Goal: Task Accomplishment & Management: Manage account settings

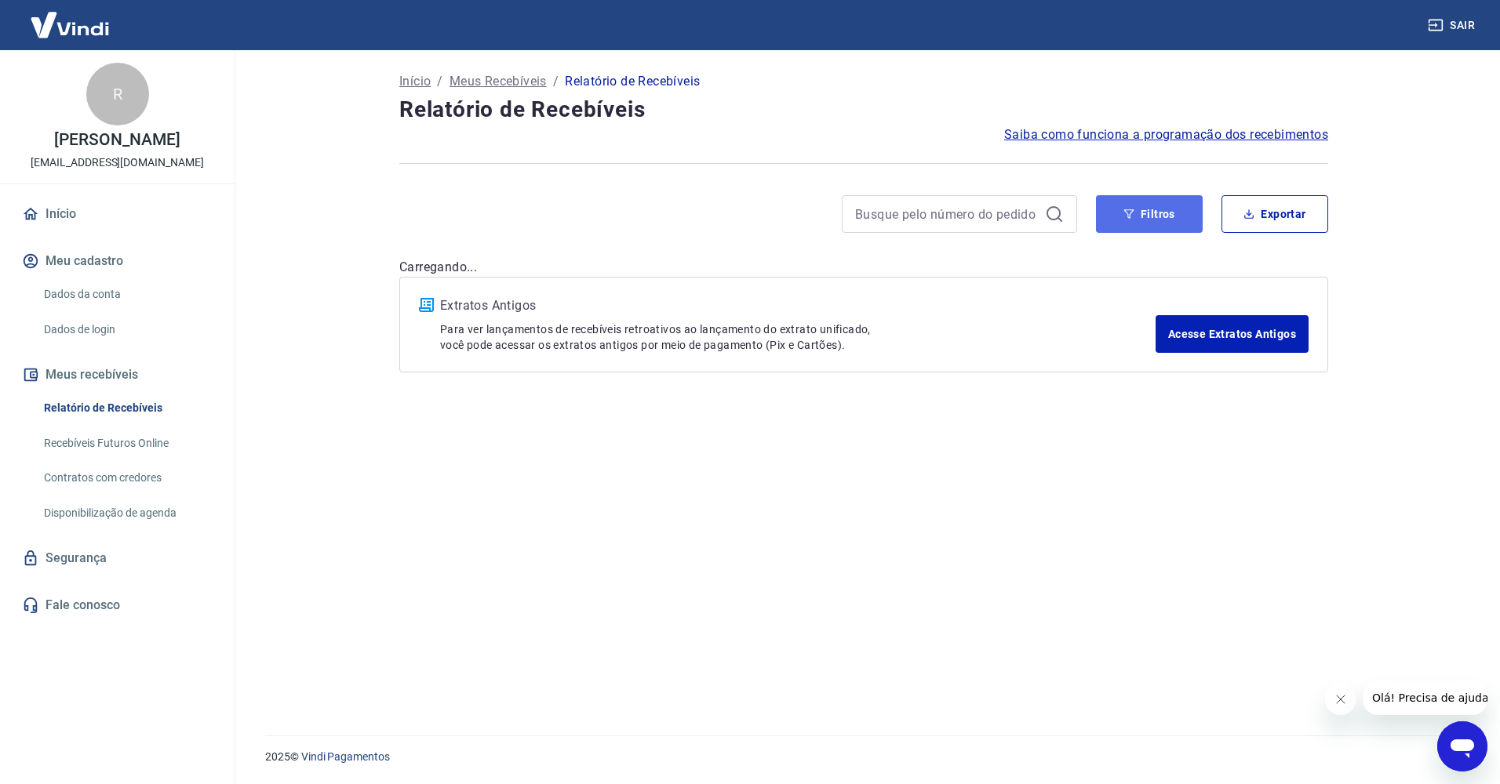
click at [1151, 220] on button "Filtros" at bounding box center [1149, 214] width 107 height 38
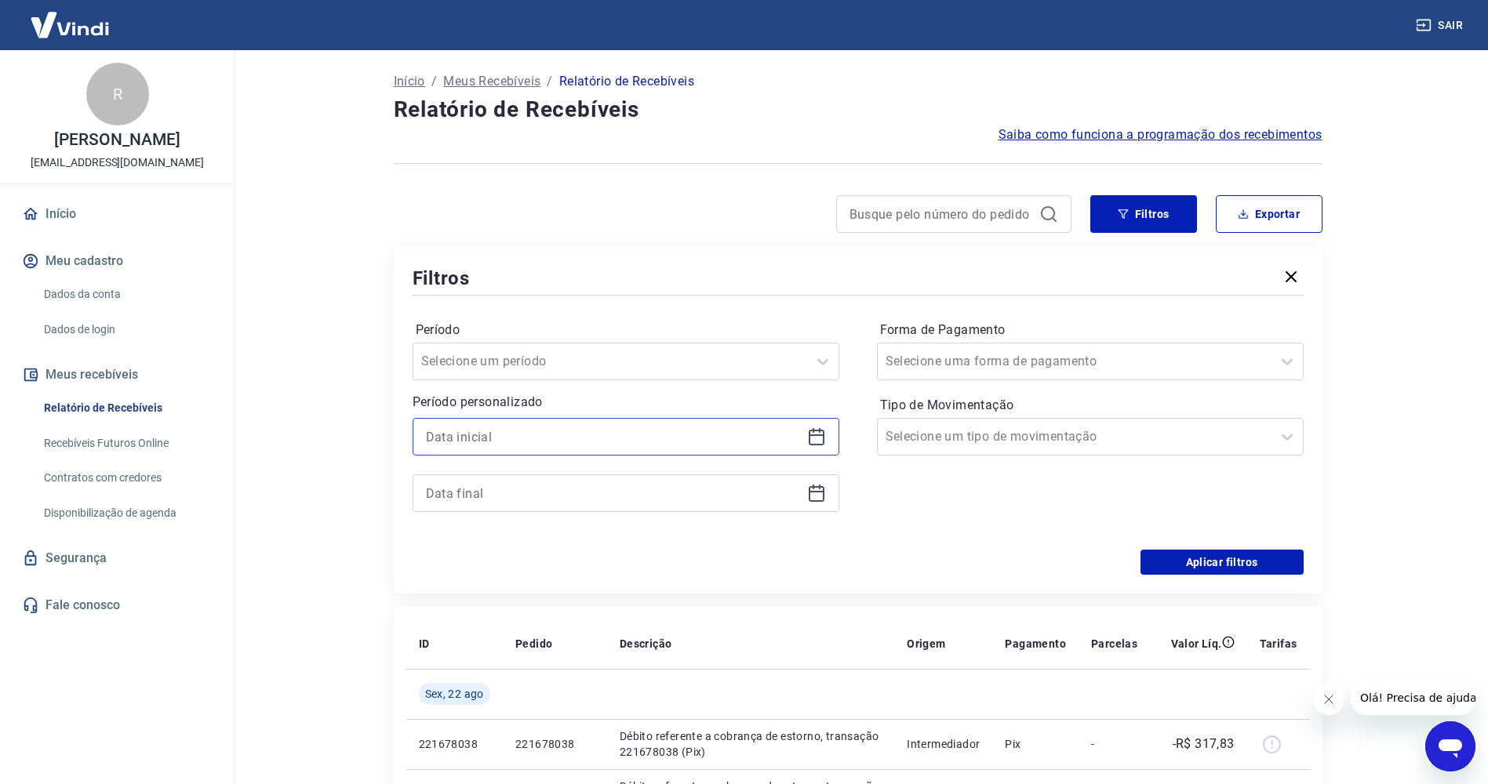
click at [493, 428] on input at bounding box center [613, 437] width 375 height 24
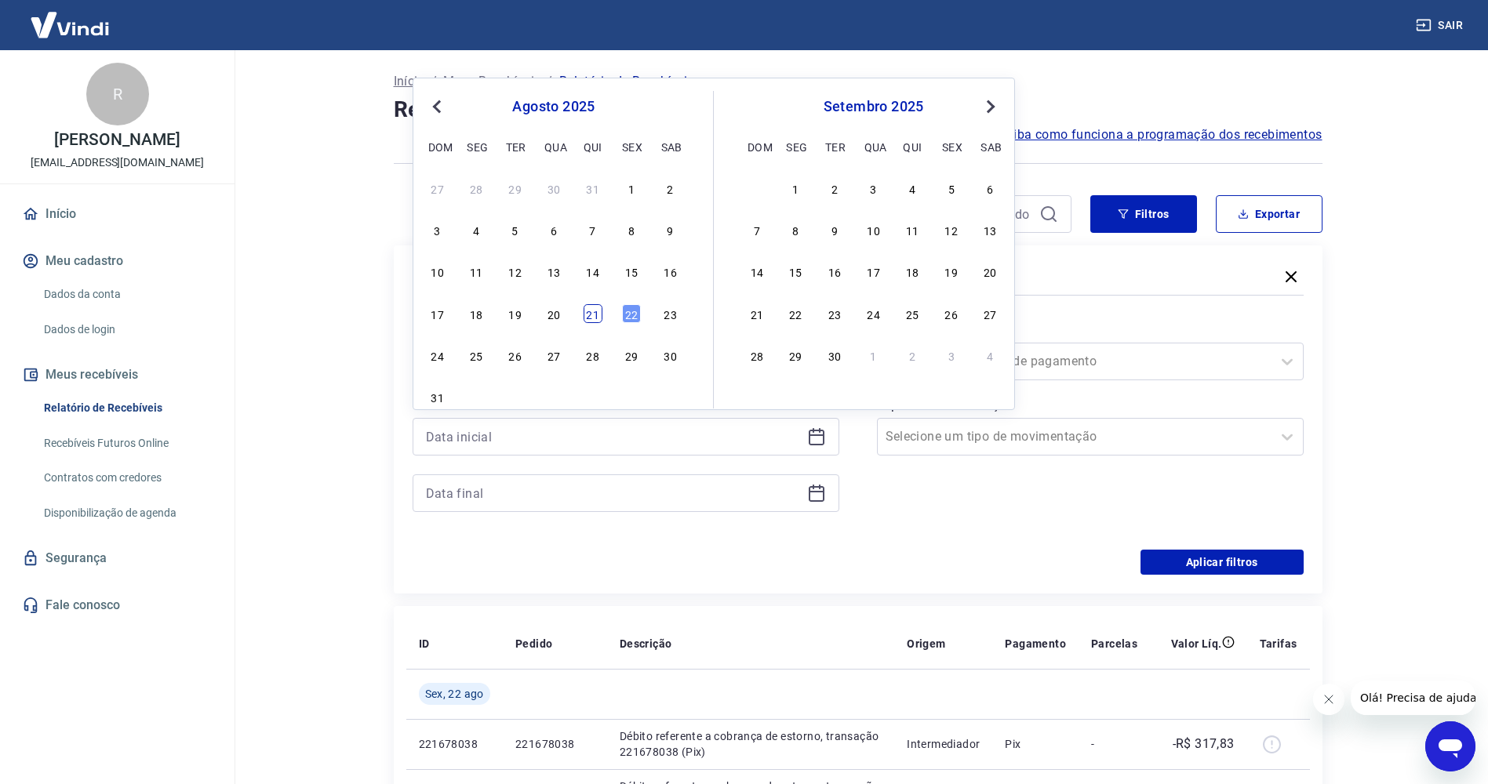
click at [591, 307] on div "21" at bounding box center [593, 313] width 19 height 19
type input "[DATE]"
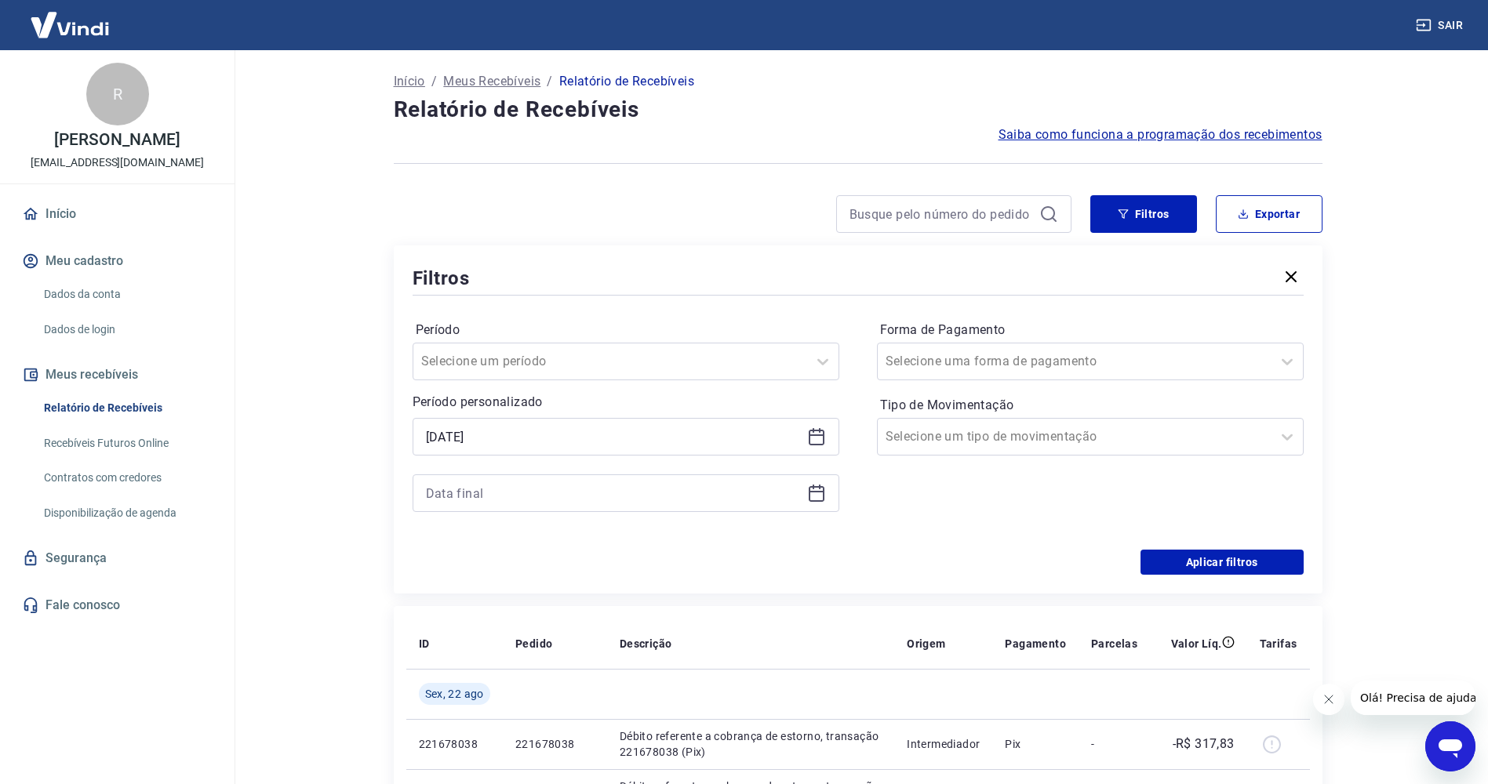
click at [631, 516] on div "Período Selecione um período Período personalizado Selected date: [DATE] [DATE]" at bounding box center [626, 424] width 427 height 213
click at [630, 507] on div at bounding box center [626, 493] width 427 height 38
click at [642, 487] on input at bounding box center [613, 494] width 375 height 24
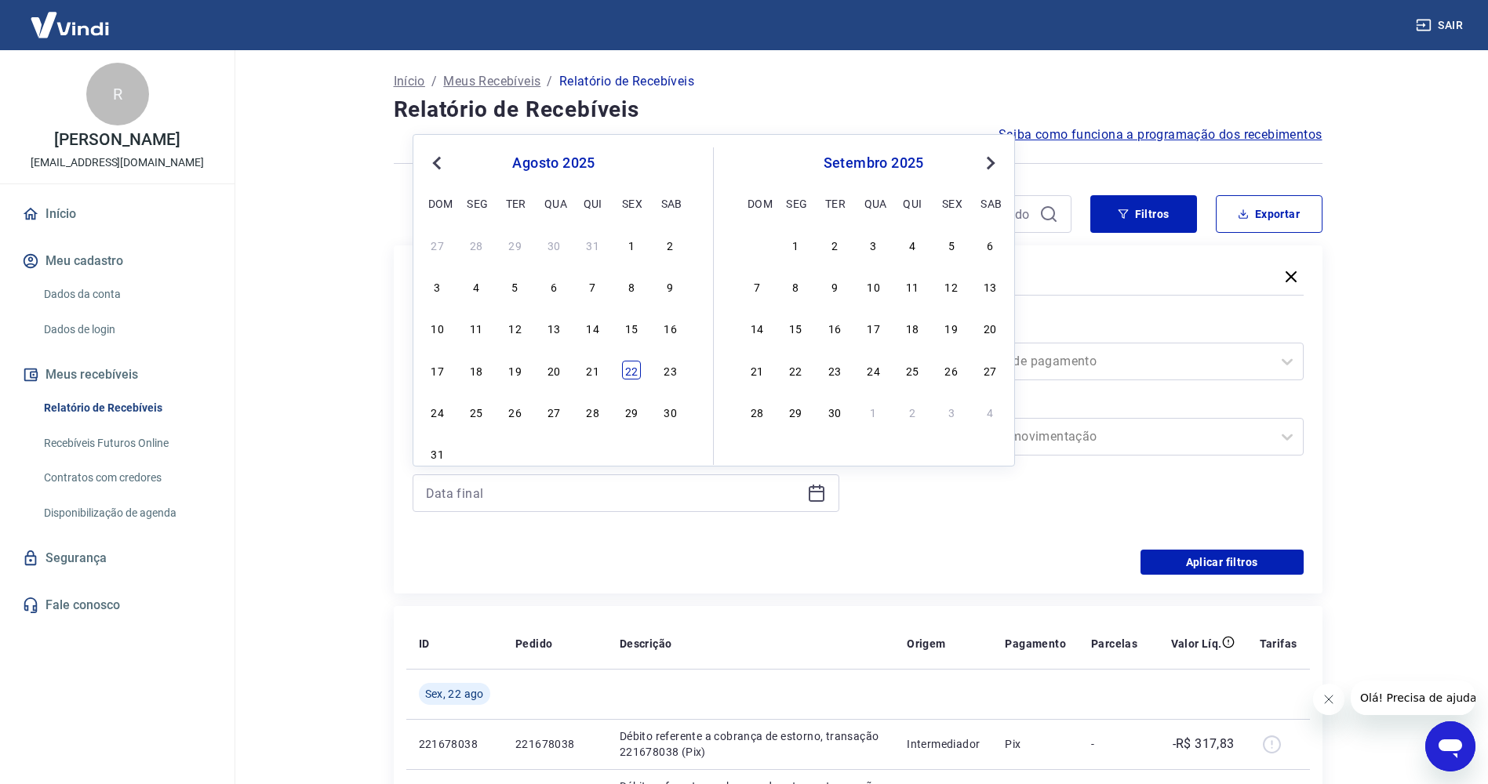
click at [629, 376] on div "22" at bounding box center [631, 370] width 19 height 19
type input "[DATE]"
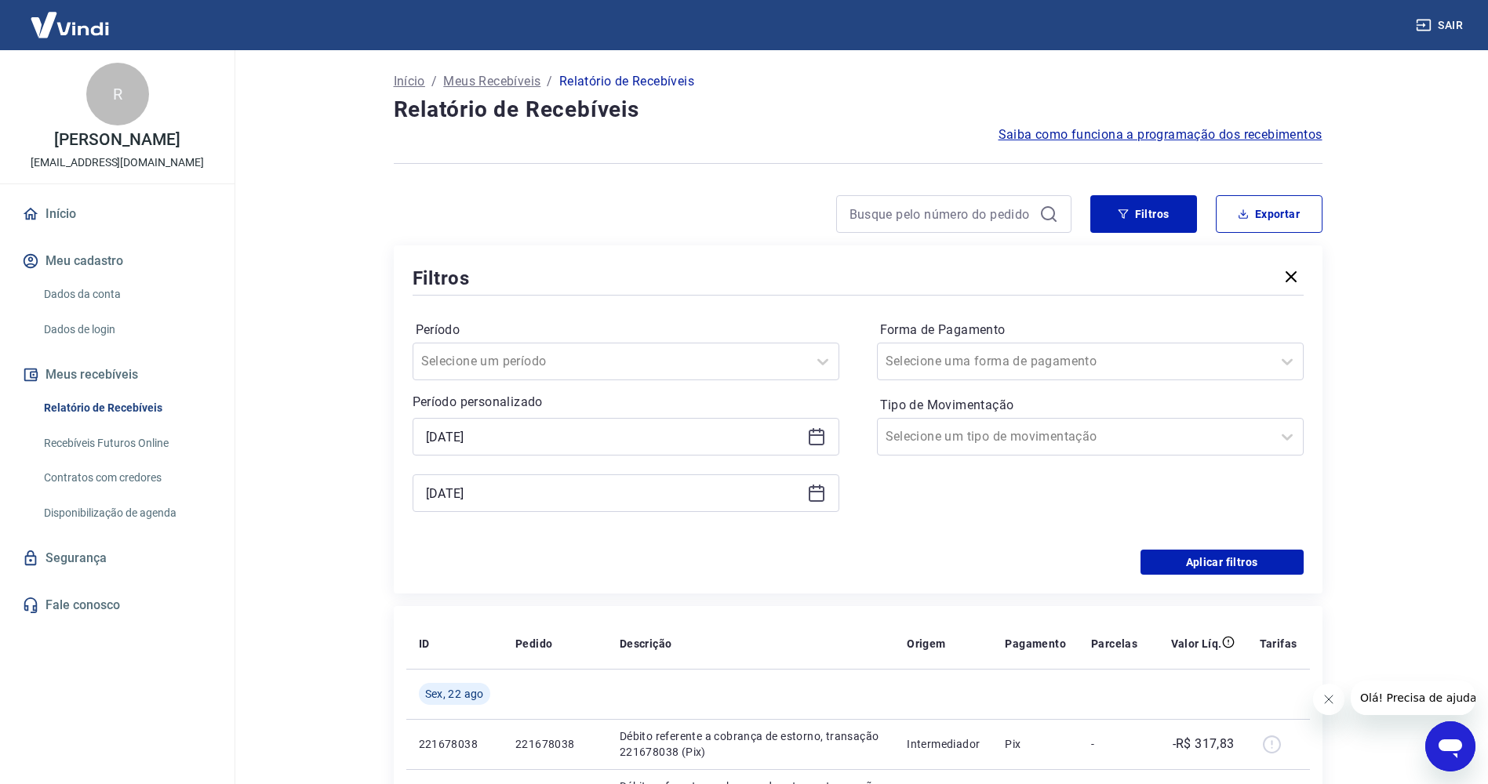
click at [896, 563] on div "Aplicar filtros" at bounding box center [858, 562] width 891 height 25
click at [1254, 559] on button "Aplicar filtros" at bounding box center [1221, 562] width 163 height 25
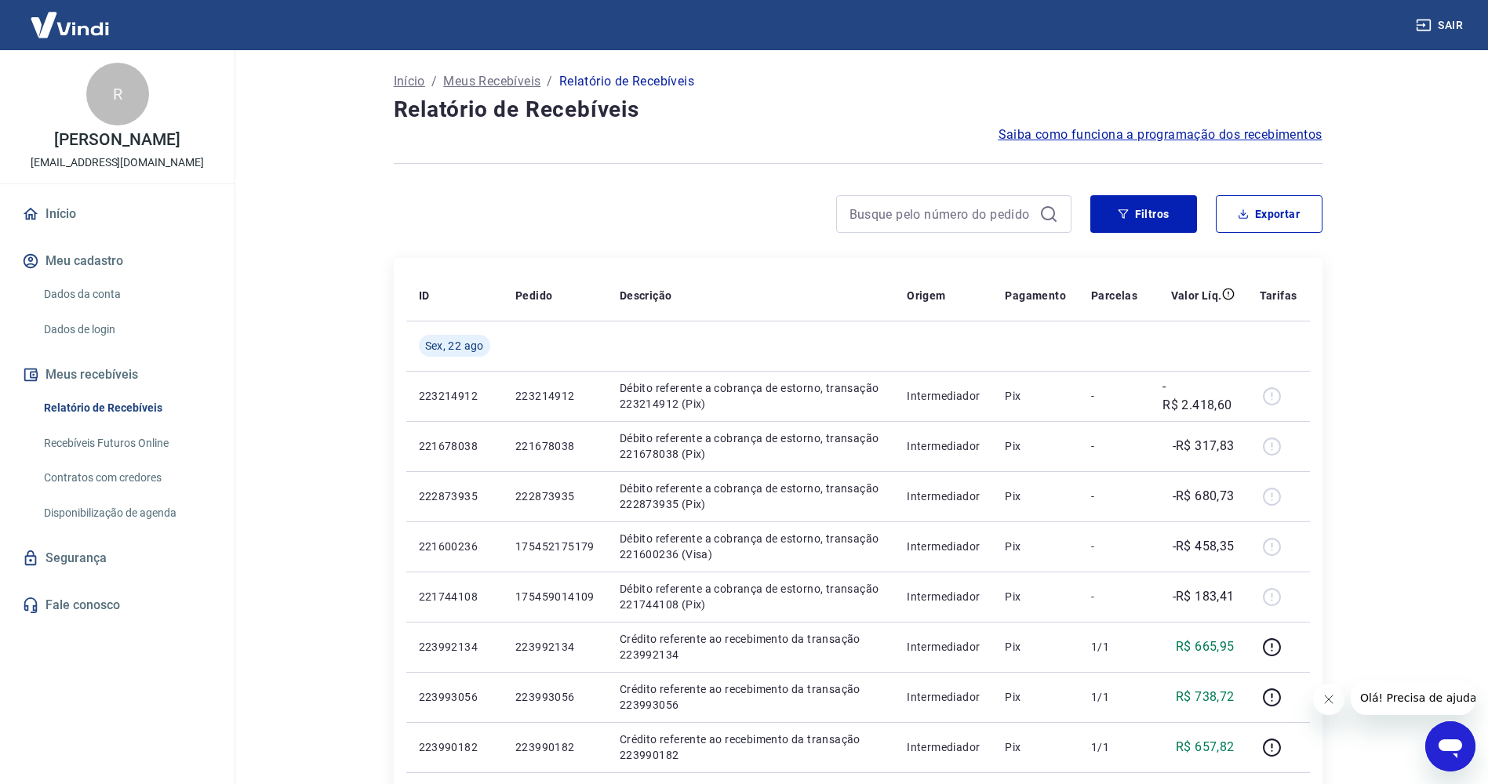
click at [1313, 220] on button "Exportar" at bounding box center [1269, 214] width 107 height 38
type input "[DATE]"
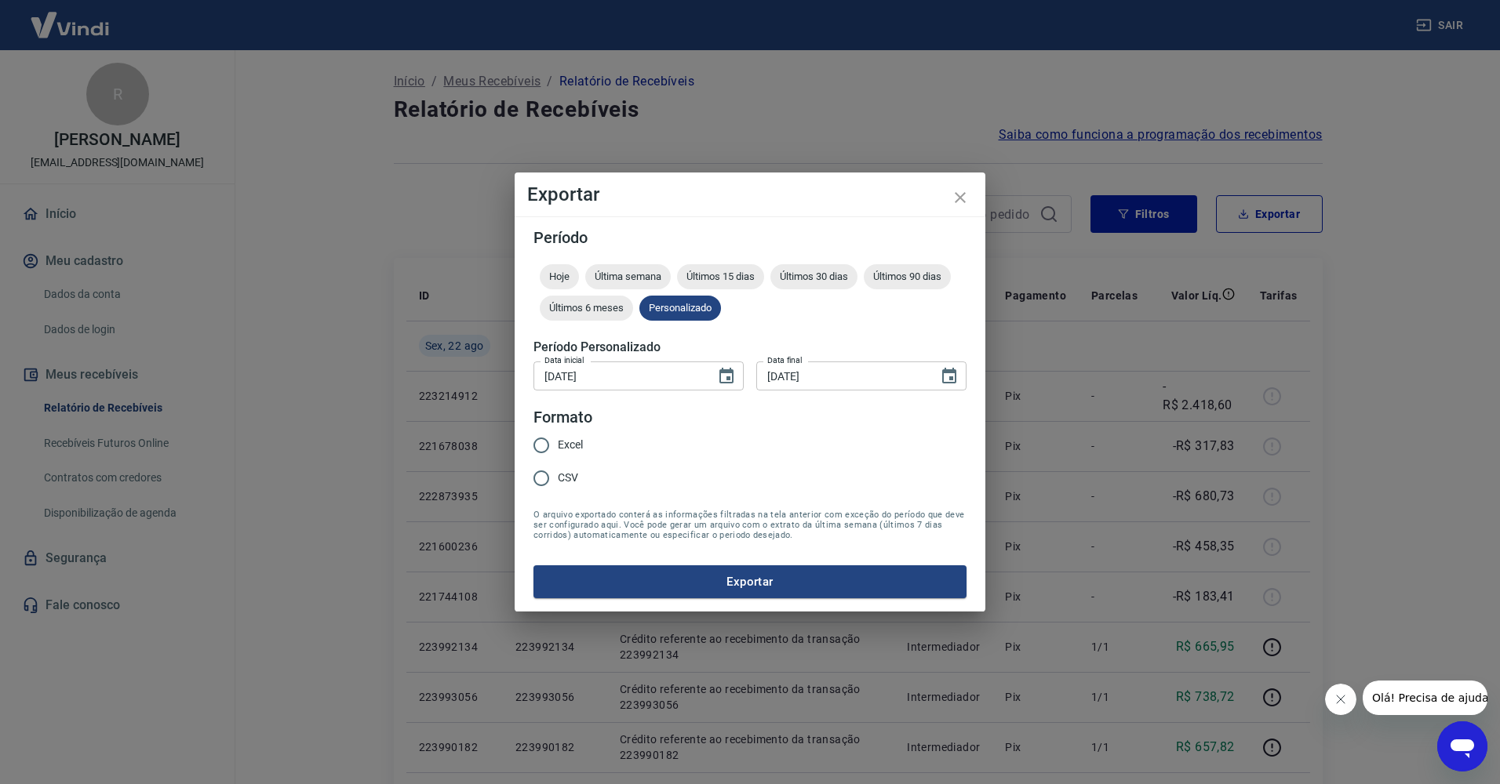
click at [543, 444] on input "Excel" at bounding box center [541, 445] width 33 height 33
radio input "true"
click at [766, 566] on button "Exportar" at bounding box center [749, 581] width 433 height 33
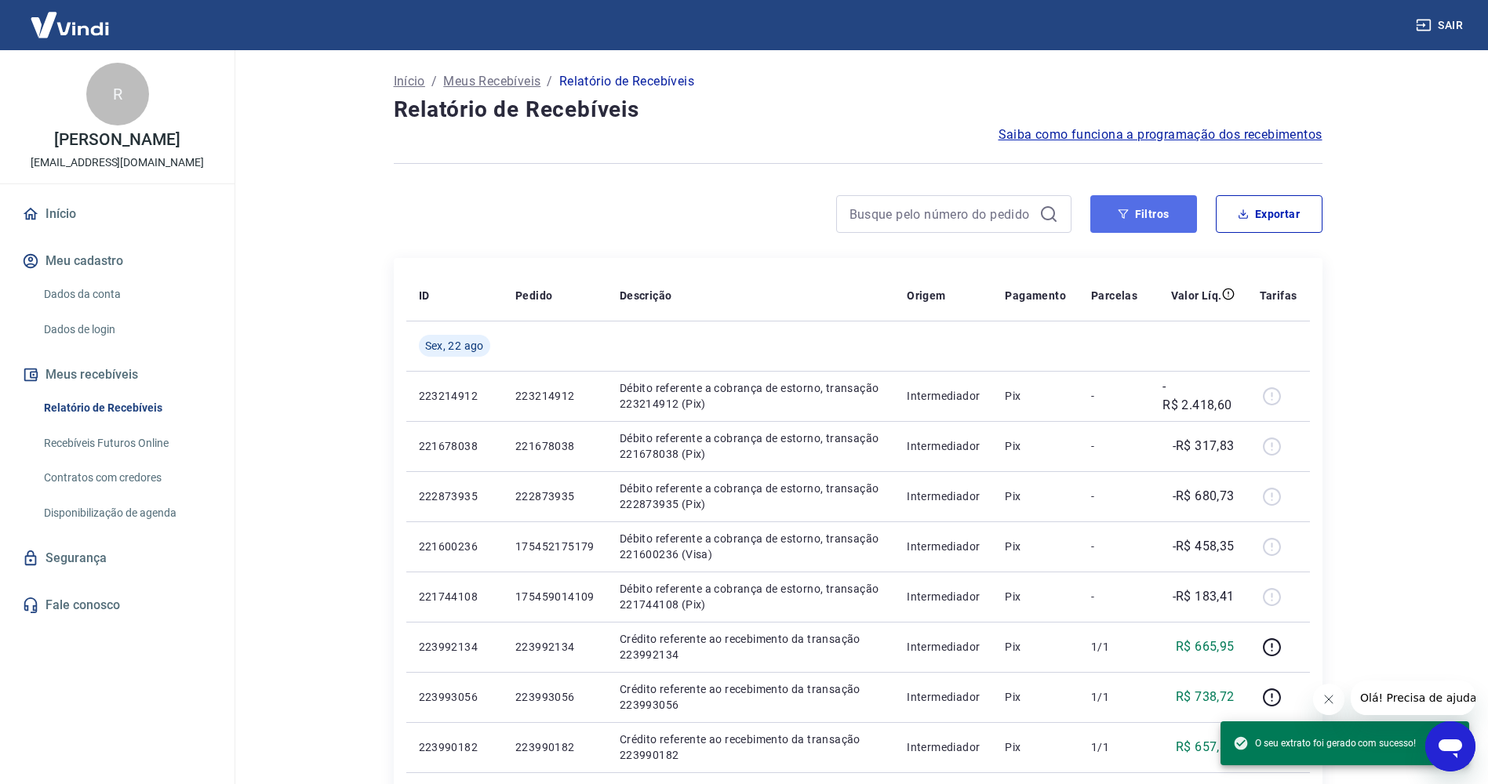
click at [1181, 225] on button "Filtros" at bounding box center [1143, 214] width 107 height 38
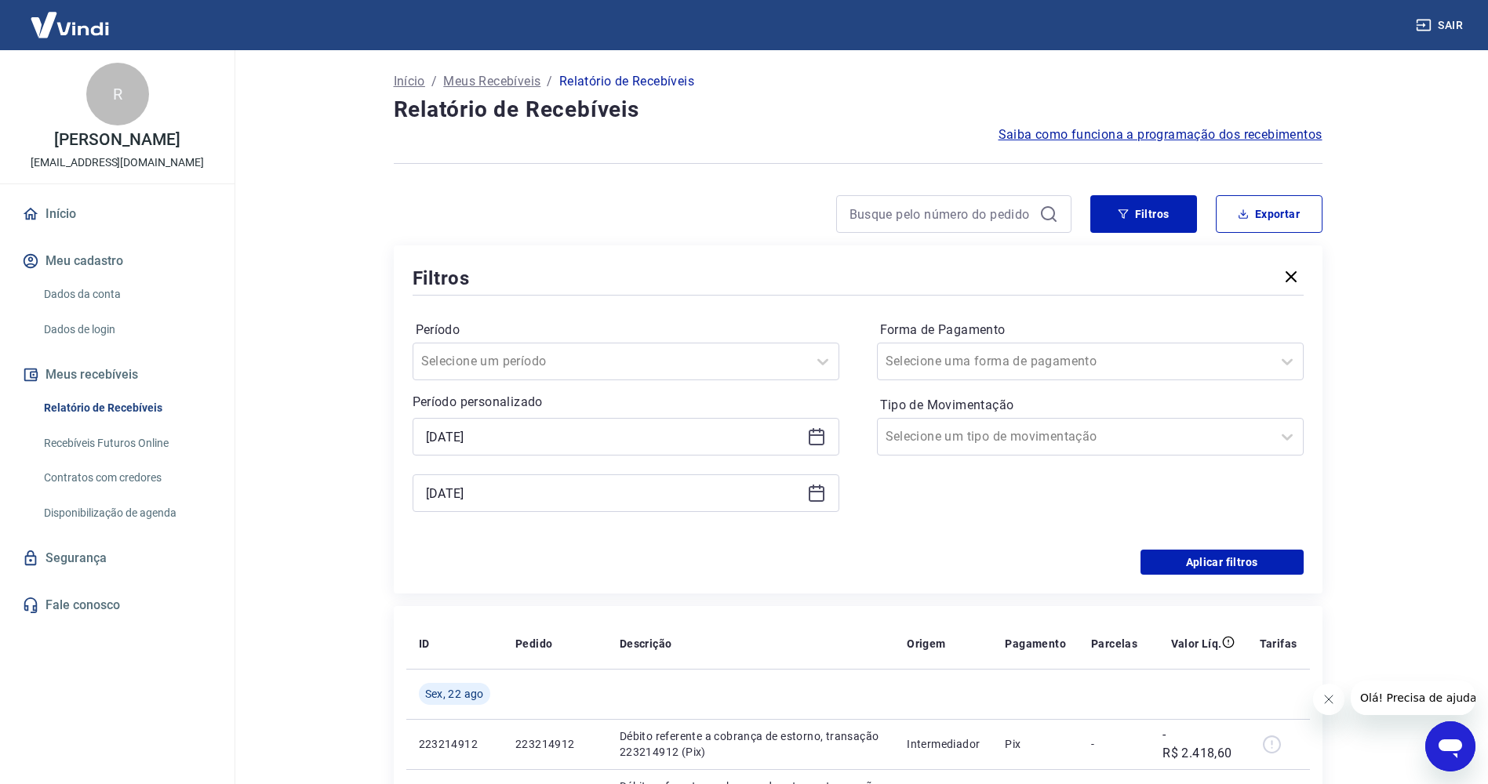
click at [696, 449] on div "[DATE]" at bounding box center [626, 437] width 427 height 38
click at [673, 433] on input "[DATE]" at bounding box center [613, 437] width 375 height 24
click at [763, 548] on div "Período Selecione um período Período personalizado [DATE] [DATE] Forma de Pagam…" at bounding box center [858, 424] width 891 height 251
